Goal: Task Accomplishment & Management: Use online tool/utility

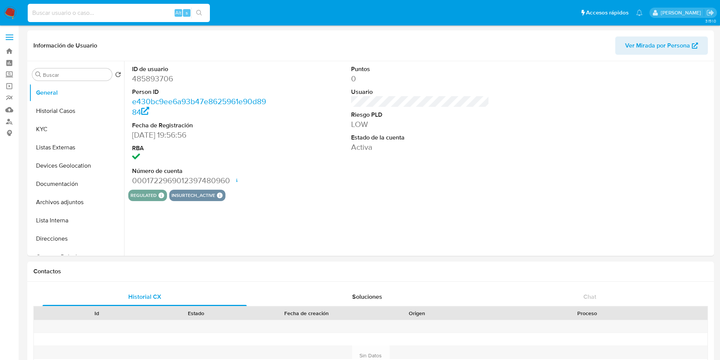
click at [99, 10] on input at bounding box center [119, 13] width 182 height 10
select select "10"
paste input "1200414120"
type input "1200414120"
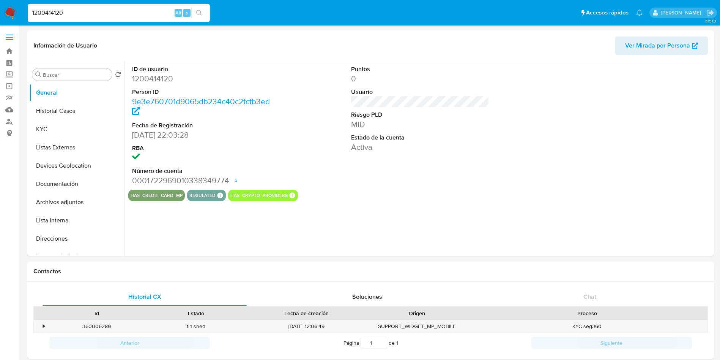
click at [9, 10] on img at bounding box center [10, 12] width 13 height 13
select select "10"
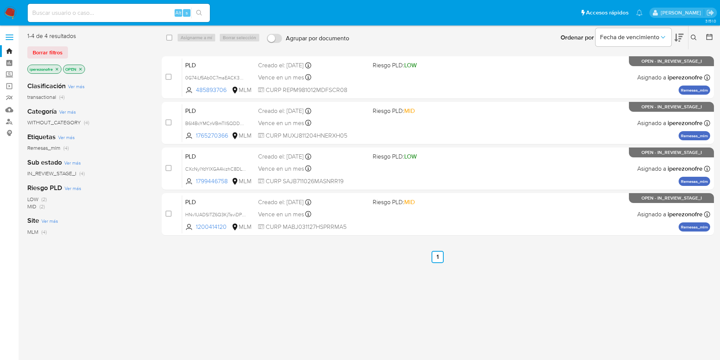
click at [695, 36] on icon at bounding box center [694, 38] width 6 height 6
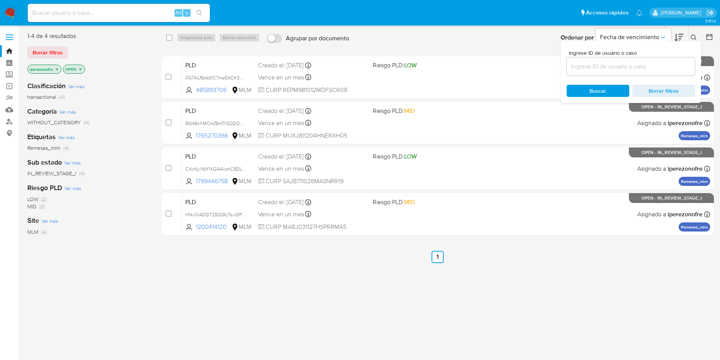
click at [586, 68] on input at bounding box center [631, 67] width 128 height 10
type input "1200414120"
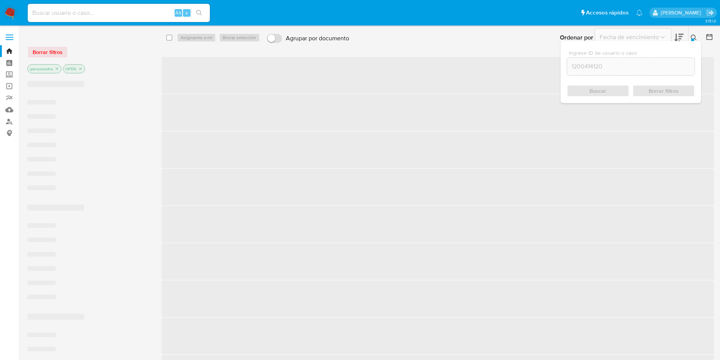
click at [596, 88] on span "Buscar" at bounding box center [598, 91] width 17 height 12
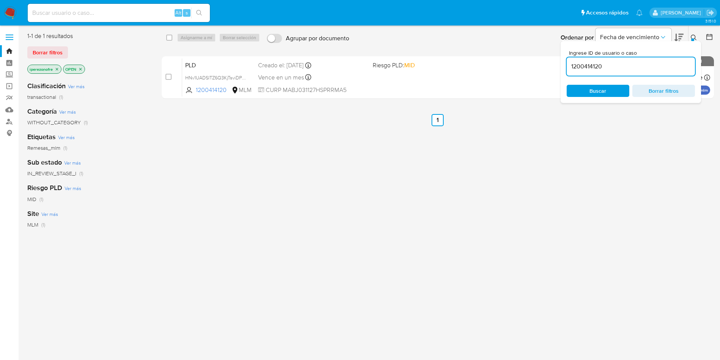
click at [335, 84] on div "PLD HNv1UADSlTZ6Q3KjTsviDP09 1200414120 MLM Riesgo PLD: MID Creado el: [DATE] C…" at bounding box center [446, 77] width 528 height 38
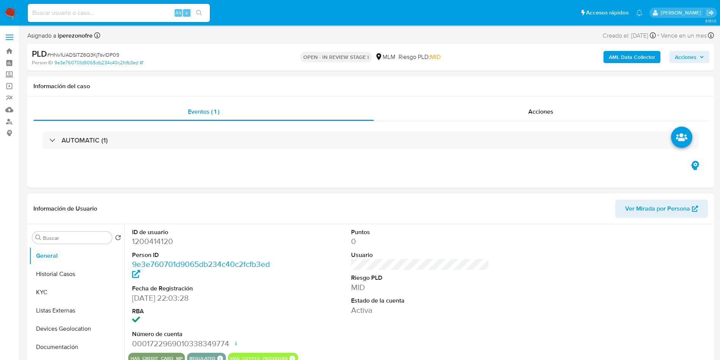
select select "10"
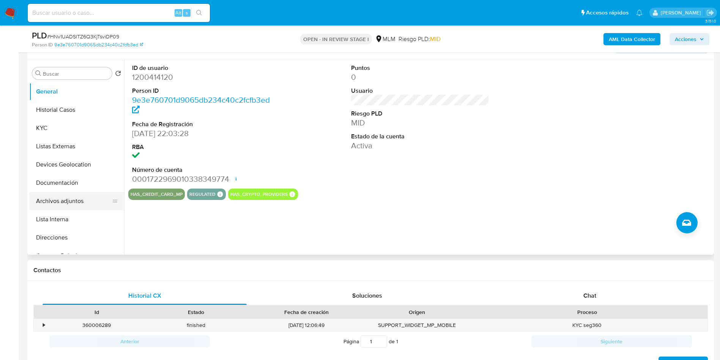
scroll to position [171, 0]
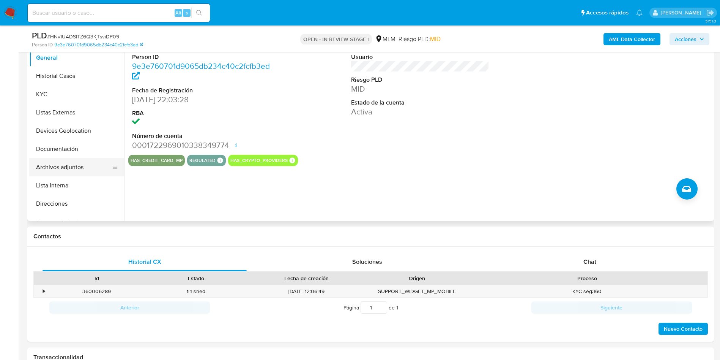
click at [58, 161] on button "Archivos adjuntos" at bounding box center [73, 167] width 89 height 18
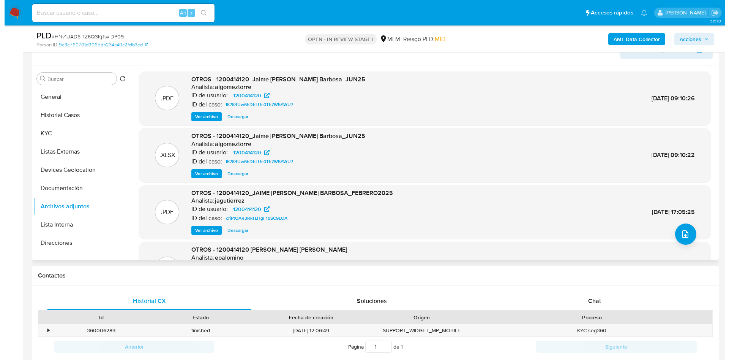
scroll to position [114, 0]
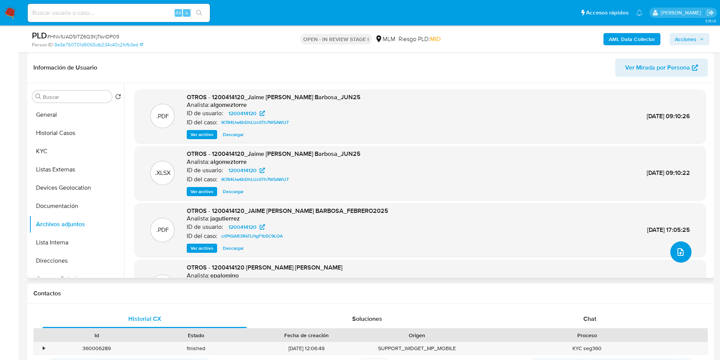
click at [680, 248] on icon "upload-file" at bounding box center [680, 251] width 9 height 9
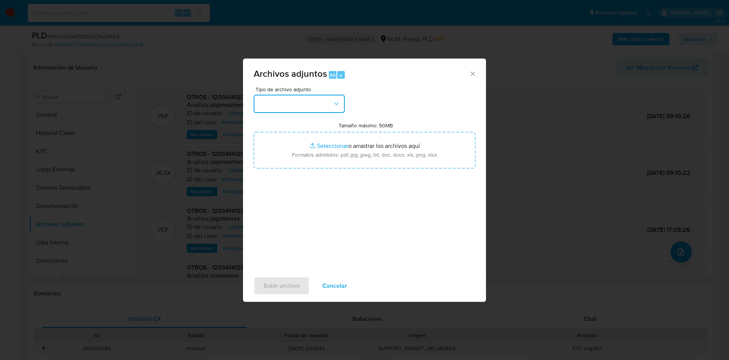
click at [327, 102] on button "button" at bounding box center [299, 104] width 91 height 18
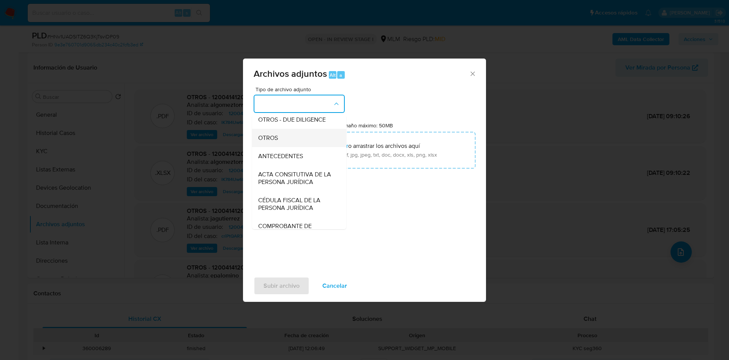
click at [299, 143] on div "OTROS" at bounding box center [296, 138] width 77 height 18
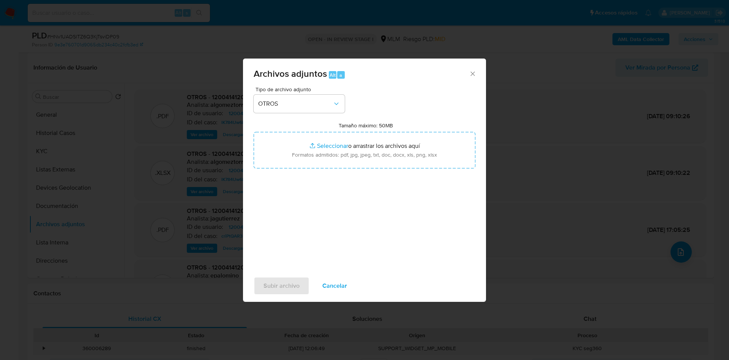
click at [369, 228] on div "Tipo de archivo adjunto OTROS Tamaño máximo: 50MB Seleccionar archivos Seleccio…" at bounding box center [365, 176] width 222 height 179
click at [374, 221] on div "Tipo de archivo adjunto OTROS Tamaño máximo: 50MB Seleccionar archivos Seleccio…" at bounding box center [365, 176] width 222 height 179
click at [284, 283] on span "Subir archivo" at bounding box center [282, 285] width 36 height 17
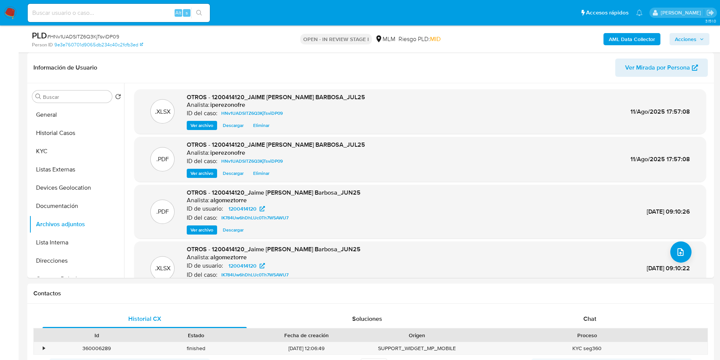
click at [690, 39] on span "Acciones" at bounding box center [686, 39] width 22 height 12
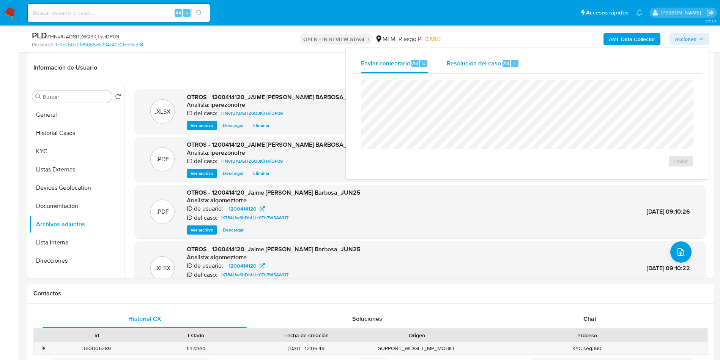
click at [447, 63] on span "Resolución del caso" at bounding box center [474, 62] width 54 height 9
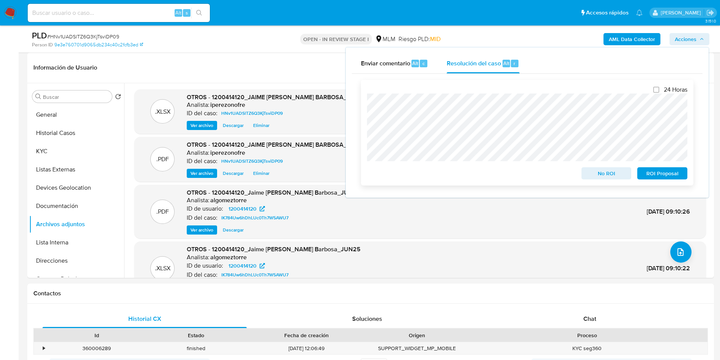
click at [608, 174] on span "No ROI" at bounding box center [606, 173] width 39 height 11
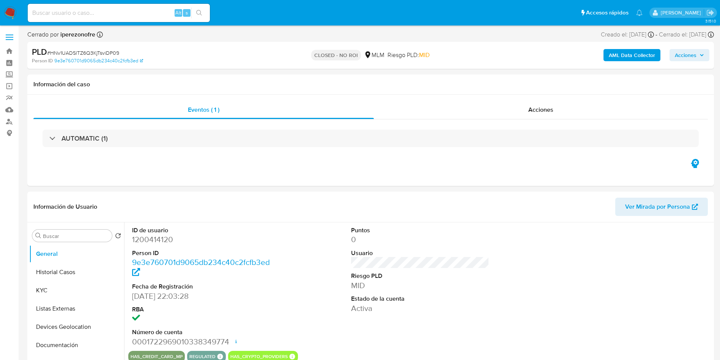
select select "10"
click at [440, 104] on div "Acciones" at bounding box center [541, 110] width 334 height 18
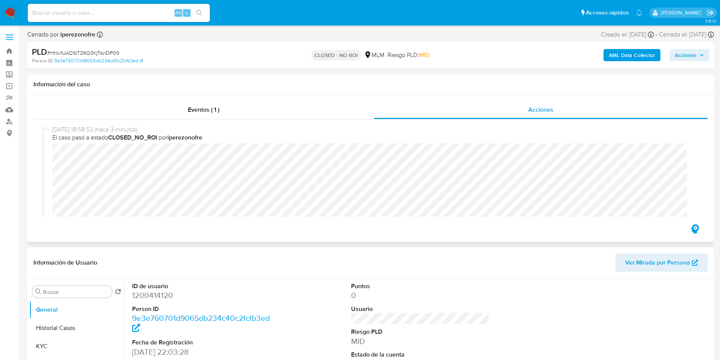
click at [414, 92] on div "Información del caso" at bounding box center [370, 84] width 687 height 20
click at [72, 324] on button "Historial Casos" at bounding box center [73, 328] width 89 height 18
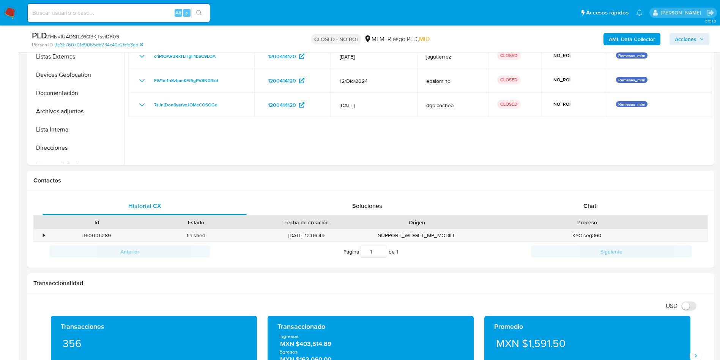
scroll to position [285, 0]
